Goal: Task Accomplishment & Management: Manage account settings

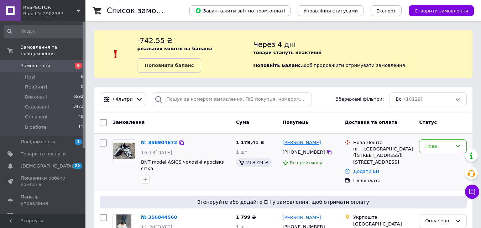
click at [291, 146] on link "[PERSON_NAME]" at bounding box center [302, 143] width 38 height 7
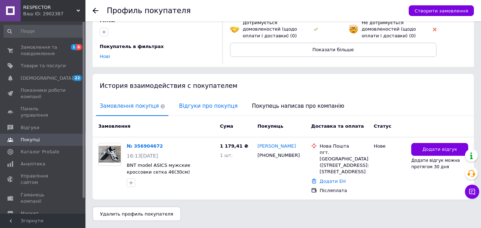
click at [200, 97] on span "Відгуки про покупця" at bounding box center [207, 106] width 65 height 18
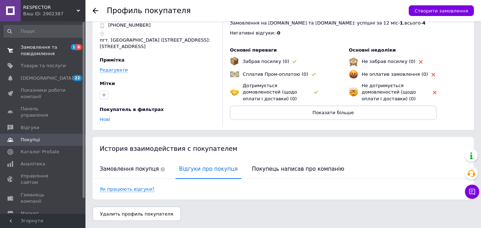
click at [36, 53] on span "Замовлення та повідомлення" at bounding box center [43, 50] width 45 height 13
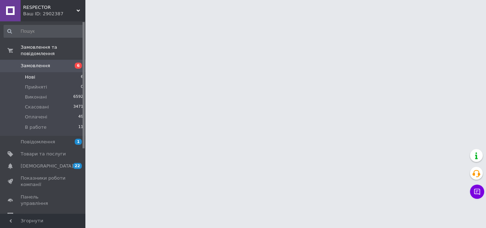
click at [36, 72] on li "Нові 6" at bounding box center [44, 77] width 88 height 10
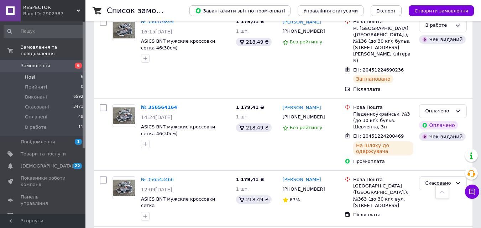
scroll to position [1252, 0]
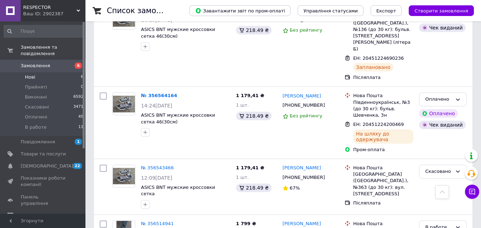
click at [38, 72] on li "Нові 6" at bounding box center [44, 77] width 88 height 10
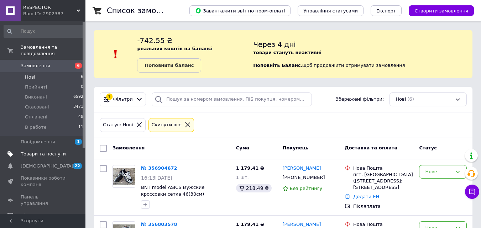
click at [30, 151] on span "Товари та послуги" at bounding box center [43, 154] width 45 height 6
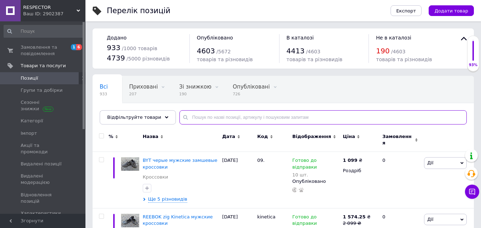
click at [196, 116] on input "text" at bounding box center [322, 117] width 287 height 14
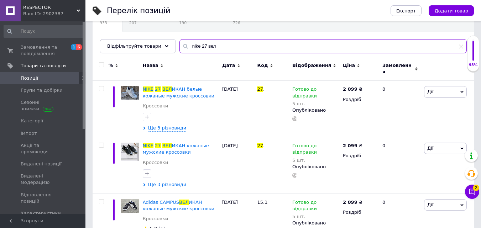
scroll to position [105, 0]
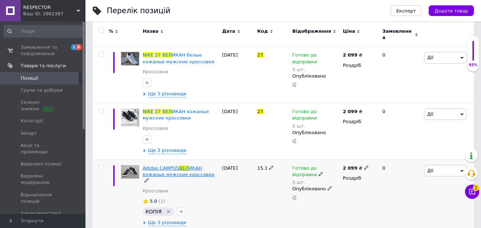
type input "nike 27 вел"
click at [163, 168] on span "ИКАН кожаные мужские кроссовки" at bounding box center [179, 172] width 72 height 12
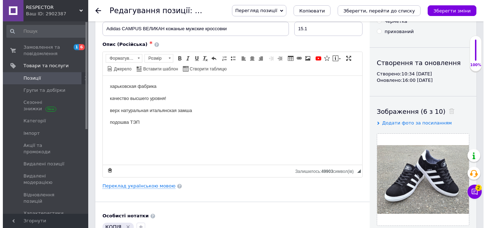
scroll to position [107, 0]
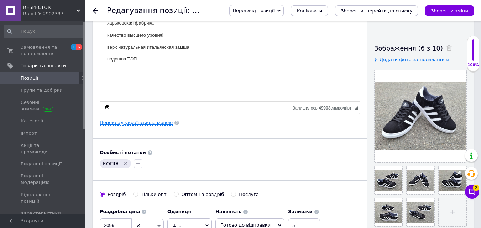
click at [138, 123] on link "Переклад українською мовою" at bounding box center [136, 123] width 73 height 6
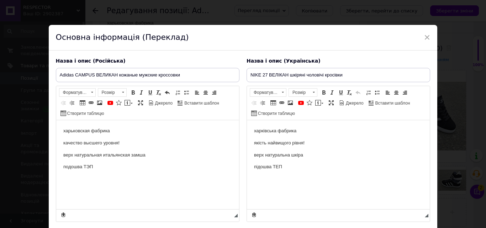
scroll to position [0, 0]
click at [267, 74] on input "NIKE 27 ВЕЛІКАН шкіряні чоловічі кросівки" at bounding box center [339, 75] width 184 height 14
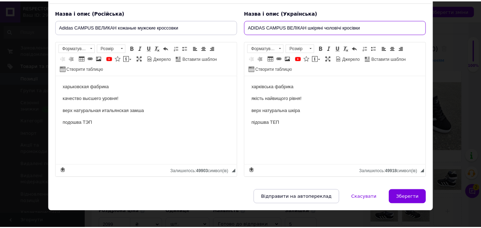
scroll to position [56, 0]
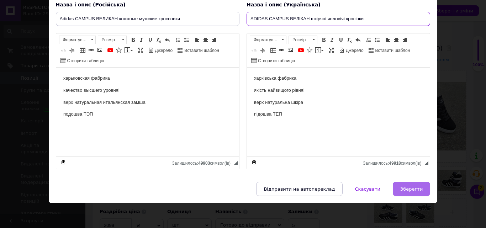
type input "ADIDAS CAMPUS ВЕЛІКАН шкіряні чоловічі кросівки"
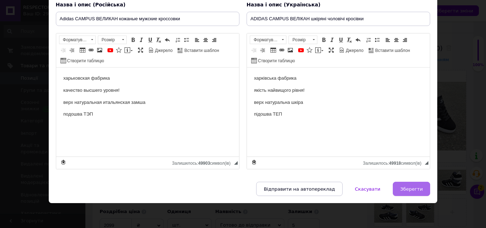
click at [410, 188] on span "Зберегти" at bounding box center [411, 189] width 22 height 5
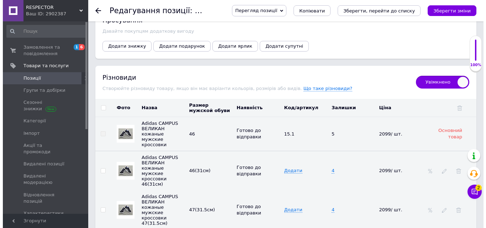
scroll to position [1178, 0]
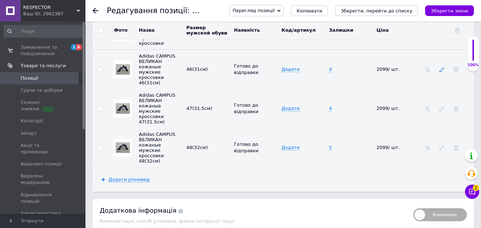
click at [441, 67] on icon at bounding box center [441, 69] width 5 height 5
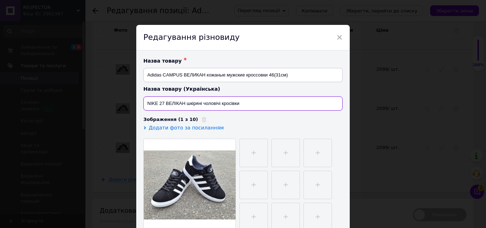
click at [163, 101] on input "NIKE 27 ВЕЛІКАН шкіряні чоловічі кросівки" at bounding box center [242, 103] width 199 height 14
drag, startPoint x: 147, startPoint y: 103, endPoint x: 286, endPoint y: 197, distance: 168.1
click at [184, 106] on input "ADIDAS CAMPUS ВЕЛІКАН шкіряні чоловічі кросівки" at bounding box center [242, 103] width 199 height 14
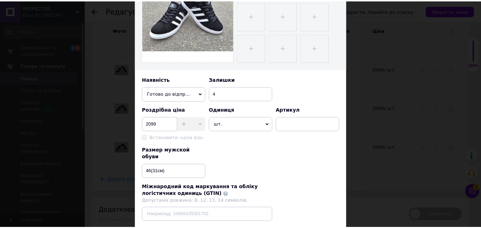
scroll to position [214, 0]
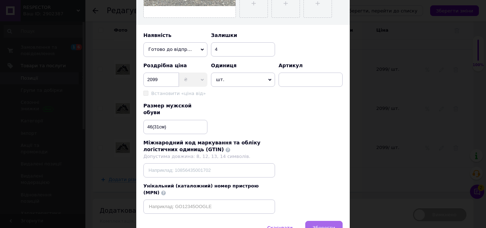
type input "ADIDAS CAMPUS ВЕЛІКАН шкіряні чоловічі кросівки"
click at [321, 225] on span "Зберегти" at bounding box center [324, 227] width 22 height 5
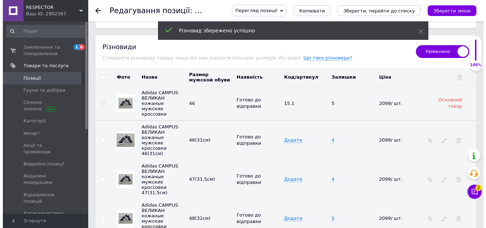
scroll to position [1107, 0]
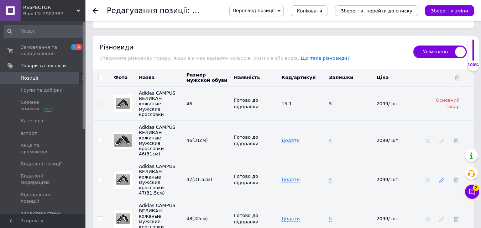
click at [440, 178] on icon at bounding box center [441, 180] width 5 height 5
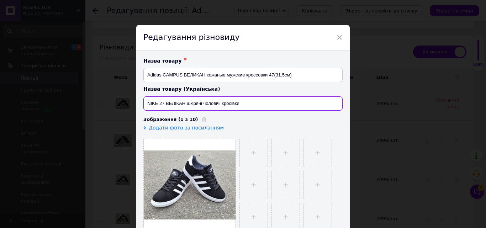
click at [164, 103] on input "NIKE 27 ВЕЛІКАН шкіряні чоловічі кросівки" at bounding box center [242, 103] width 199 height 14
paste input "ADIDAS CAMPUS"
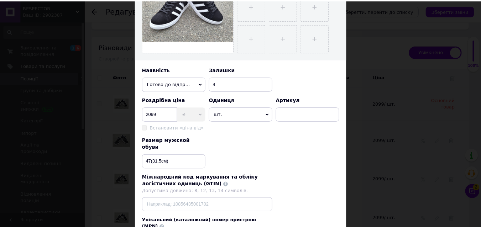
scroll to position [214, 0]
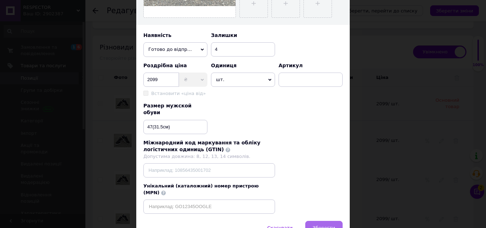
type input "ADIDAS CAMPUS ВЕЛІКАН шкіряні чоловічі кросівки"
click at [327, 225] on span "Зберегти" at bounding box center [324, 227] width 22 height 5
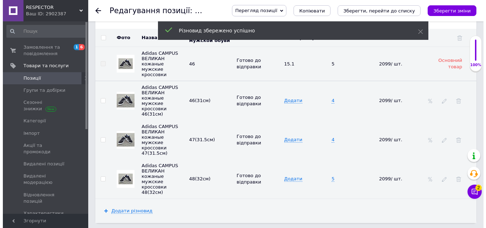
scroll to position [1178, 0]
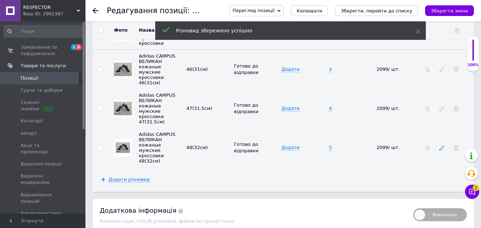
click at [441, 146] on use at bounding box center [441, 148] width 5 height 5
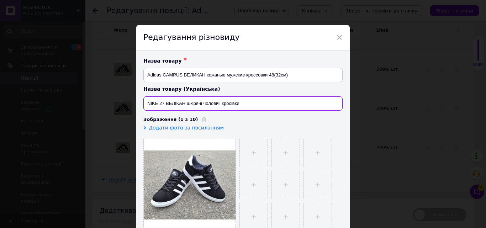
click at [184, 104] on input "NIKE 27 ВЕЛІКАН шкіряні чоловічі кросівки" at bounding box center [242, 103] width 199 height 14
paste input "ADIDAS CAMPUS"
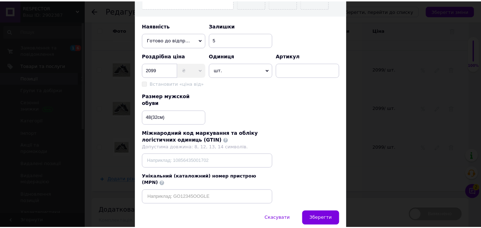
scroll to position [239, 0]
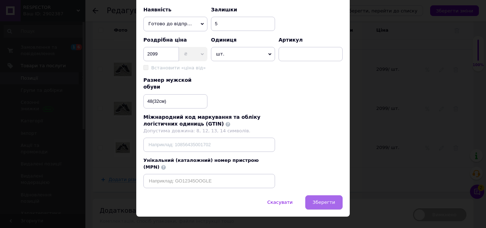
type input "ADIDAS CAMPUS шкіряні чоловічі кросівки"
drag, startPoint x: 330, startPoint y: 189, endPoint x: 325, endPoint y: 187, distance: 5.4
click at [330, 200] on span "Зберегти" at bounding box center [324, 202] width 22 height 5
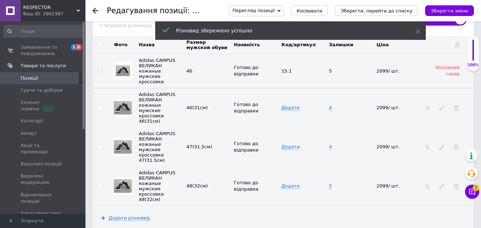
scroll to position [1107, 0]
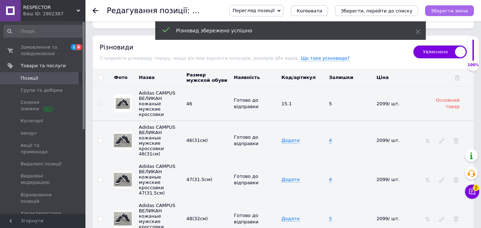
click at [463, 13] on icon "Зберегти зміни" at bounding box center [449, 10] width 37 height 5
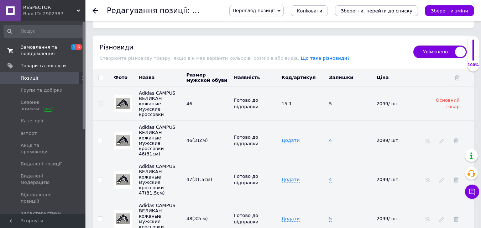
click at [46, 50] on span "Замовлення та повідомлення" at bounding box center [43, 50] width 45 height 13
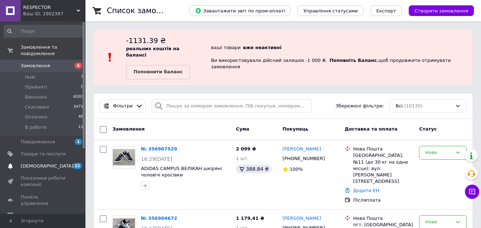
click at [65, 163] on span "[DEMOGRAPHIC_DATA]" at bounding box center [43, 166] width 45 height 6
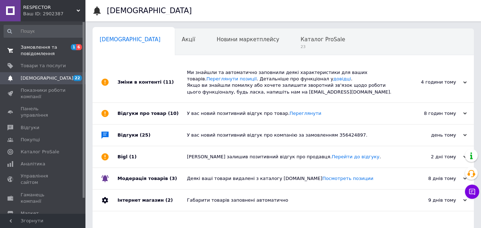
click at [43, 51] on span "Замовлення та повідомлення" at bounding box center [43, 50] width 45 height 13
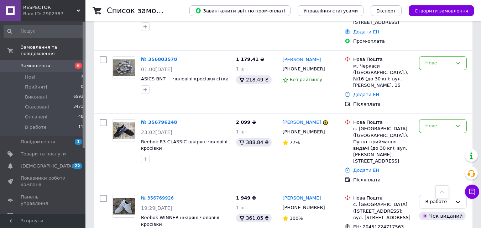
scroll to position [320, 0]
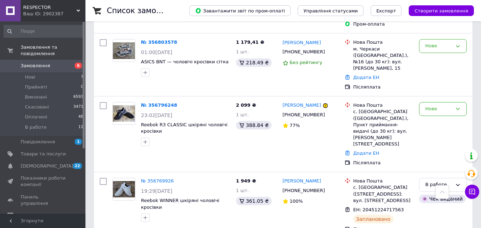
drag, startPoint x: 224, startPoint y: 87, endPoint x: 0, endPoint y: 219, distance: 259.9
click at [223, 112] on div "23:02[DATE]" at bounding box center [185, 115] width 89 height 7
click at [41, 163] on span "[DEMOGRAPHIC_DATA]" at bounding box center [47, 166] width 53 height 6
